Goal: Information Seeking & Learning: Learn about a topic

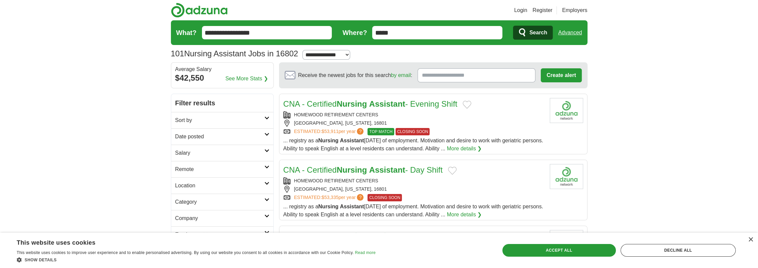
click at [355, 102] on strong "Nursing" at bounding box center [352, 104] width 30 height 9
click at [366, 101] on strong "Nursing" at bounding box center [352, 104] width 30 height 9
click at [329, 169] on link "CNA - Certified Nursing Assistant - Day Shift" at bounding box center [362, 170] width 159 height 9
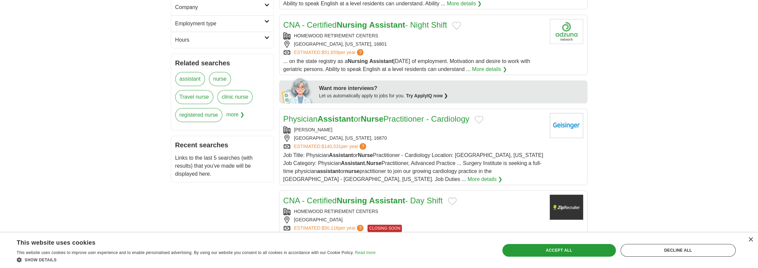
click at [496, 69] on link "More details ❯" at bounding box center [489, 69] width 35 height 8
click at [234, 113] on span "more ❯" at bounding box center [235, 117] width 18 height 18
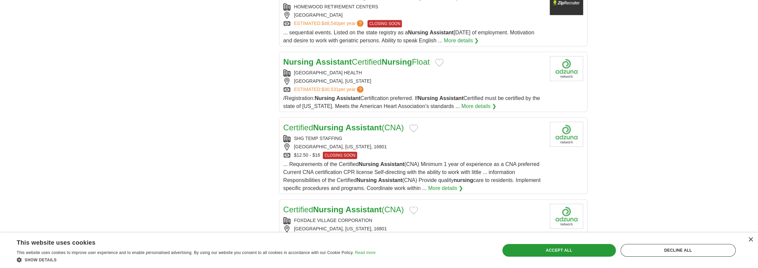
scroll to position [552, 0]
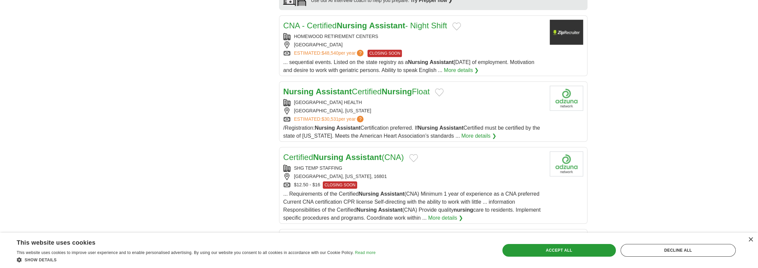
click at [393, 89] on strong "Nursing" at bounding box center [397, 91] width 30 height 9
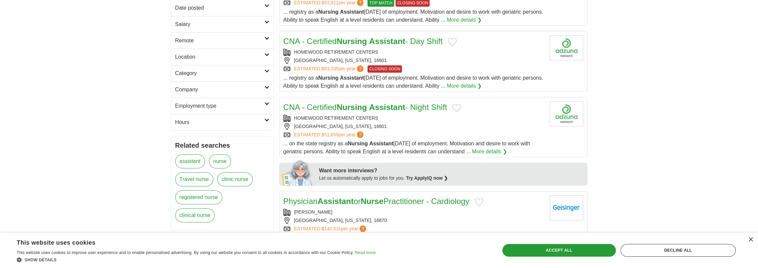
scroll to position [0, 0]
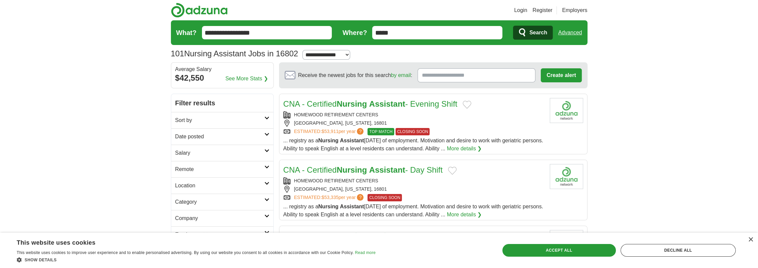
click at [349, 55] on select "**********" at bounding box center [327, 55] width 48 height 10
select select "**"
click at [305, 50] on select "**********" at bounding box center [327, 55] width 48 height 10
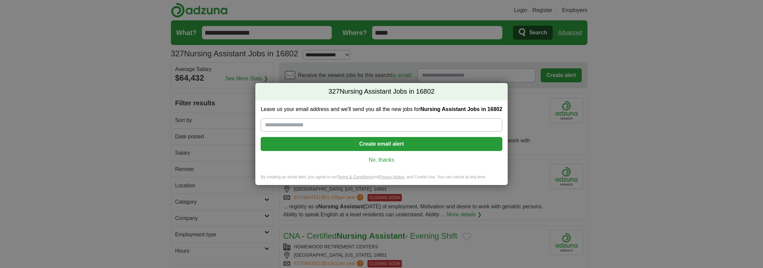
click at [394, 161] on link "No, thanks" at bounding box center [381, 160] width 231 height 7
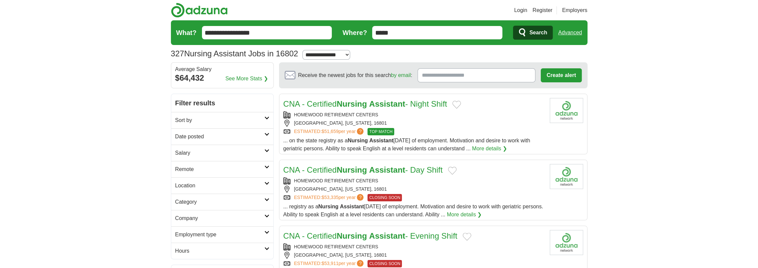
drag, startPoint x: 684, startPoint y: 94, endPoint x: 659, endPoint y: 93, distance: 24.4
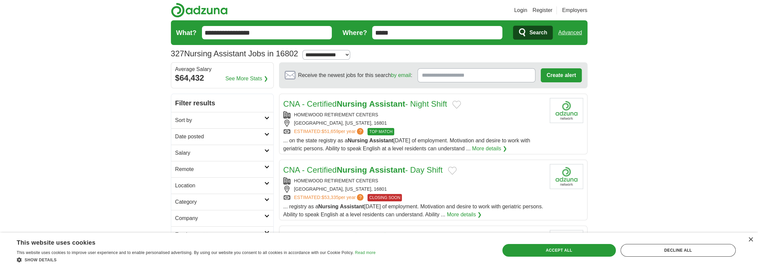
click at [345, 133] on link "ESTIMATED: $51,659 per year ?" at bounding box center [329, 131] width 71 height 7
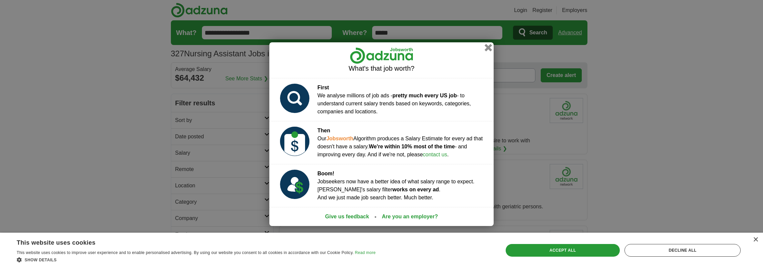
click at [488, 48] on button "button" at bounding box center [488, 47] width 7 height 7
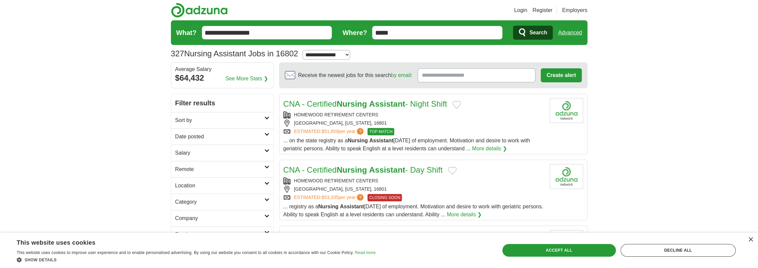
click at [501, 148] on link "More details ❯" at bounding box center [489, 149] width 35 height 8
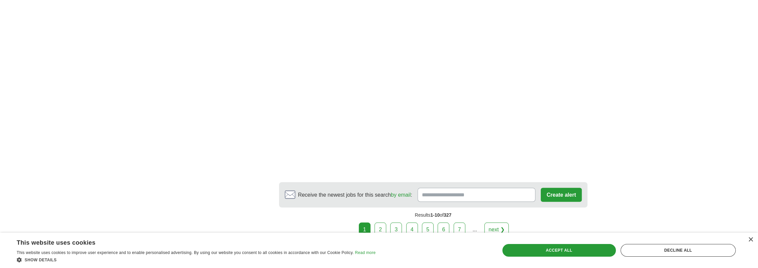
scroll to position [808, 0]
